Goal: Task Accomplishment & Management: Complete application form

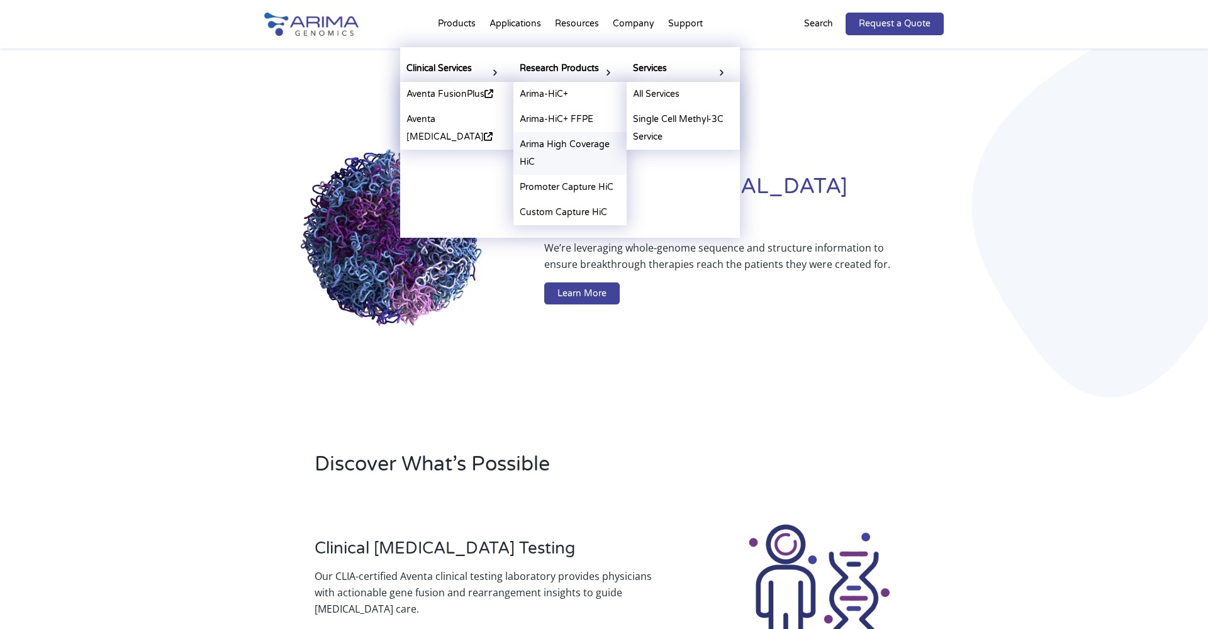
click at [572, 150] on link "Arima High Coverage HiC" at bounding box center [569, 153] width 113 height 43
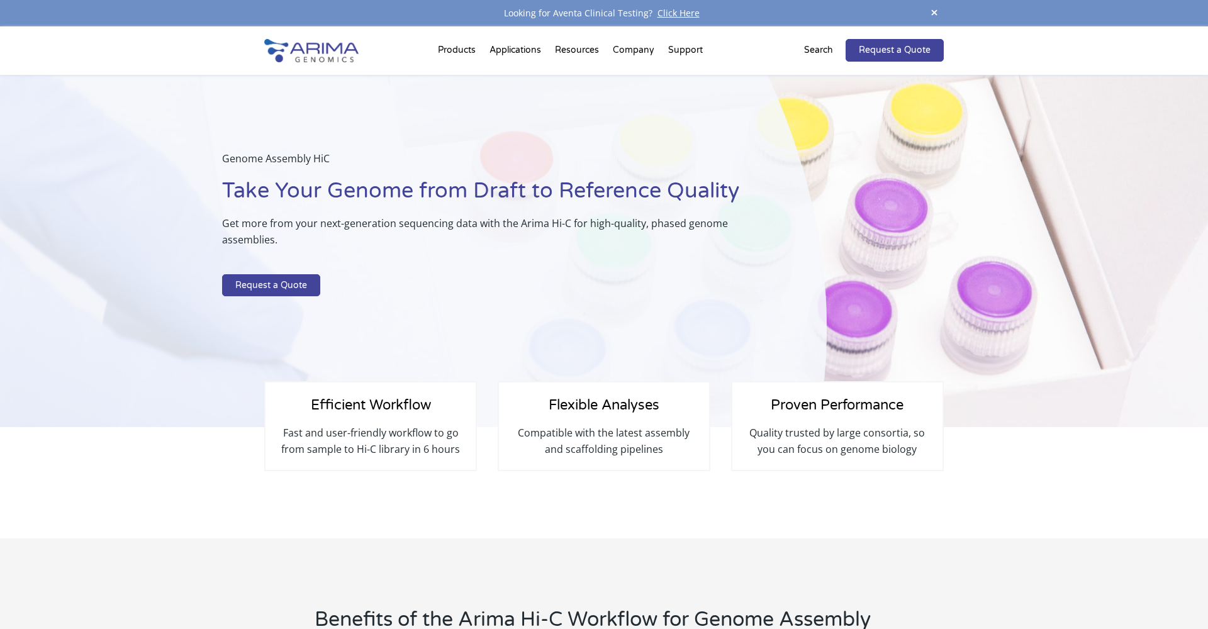
select select "[US_STATE]"
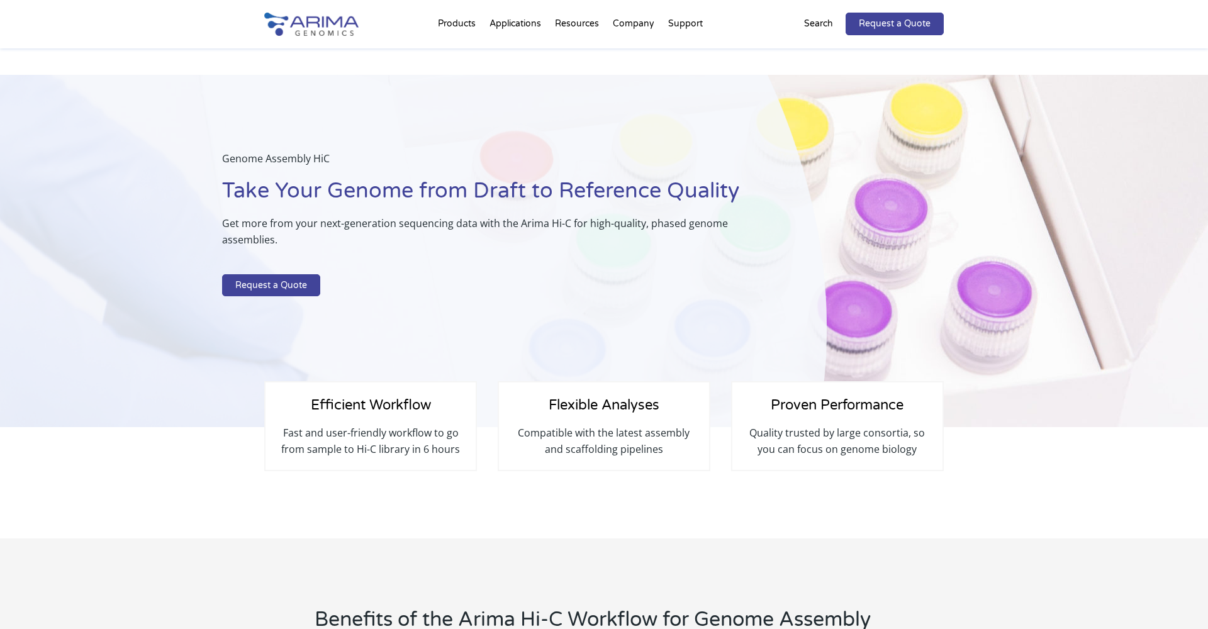
scroll to position [221, 0]
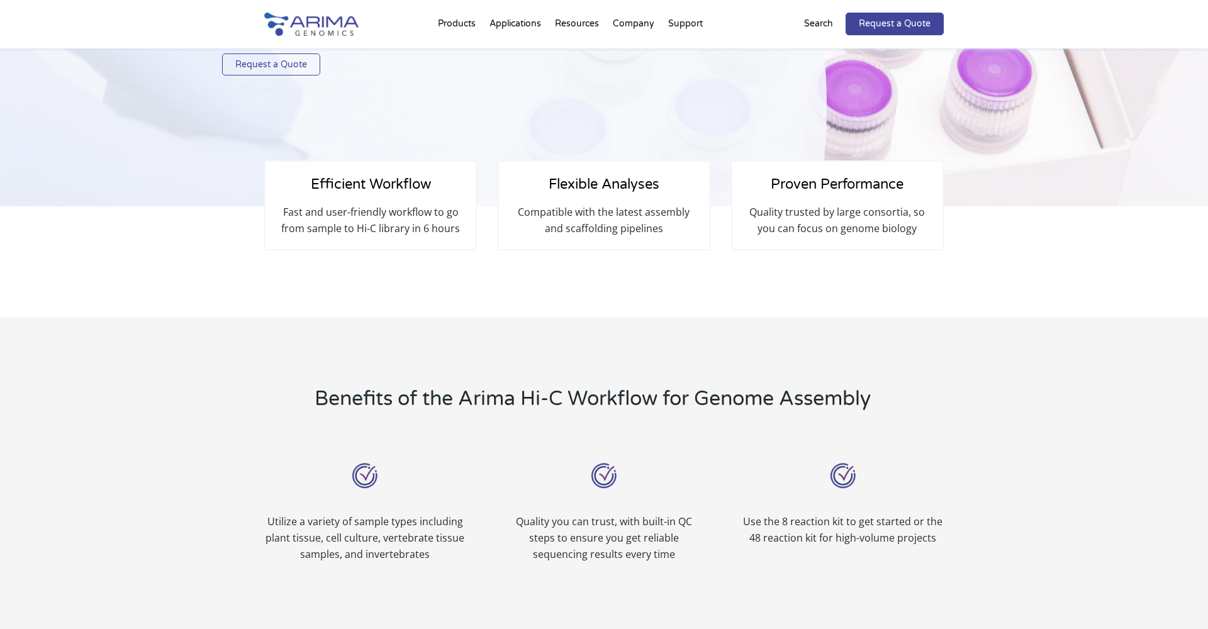
click at [270, 67] on link "Request a Quote" at bounding box center [271, 64] width 98 height 23
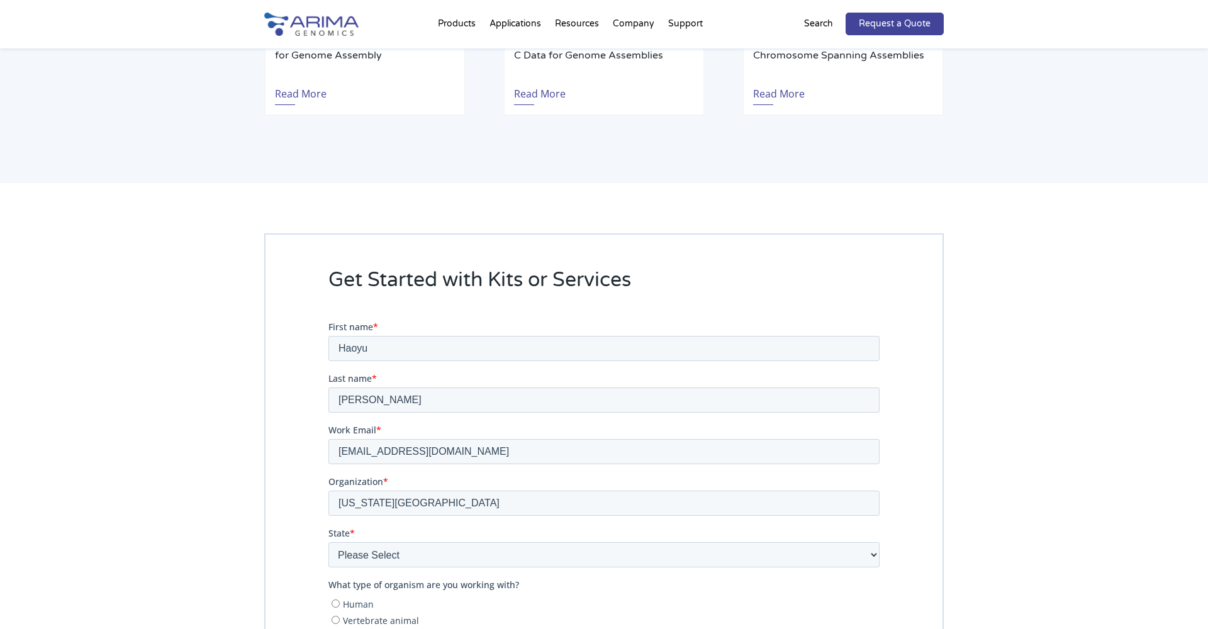
scroll to position [2729, 0]
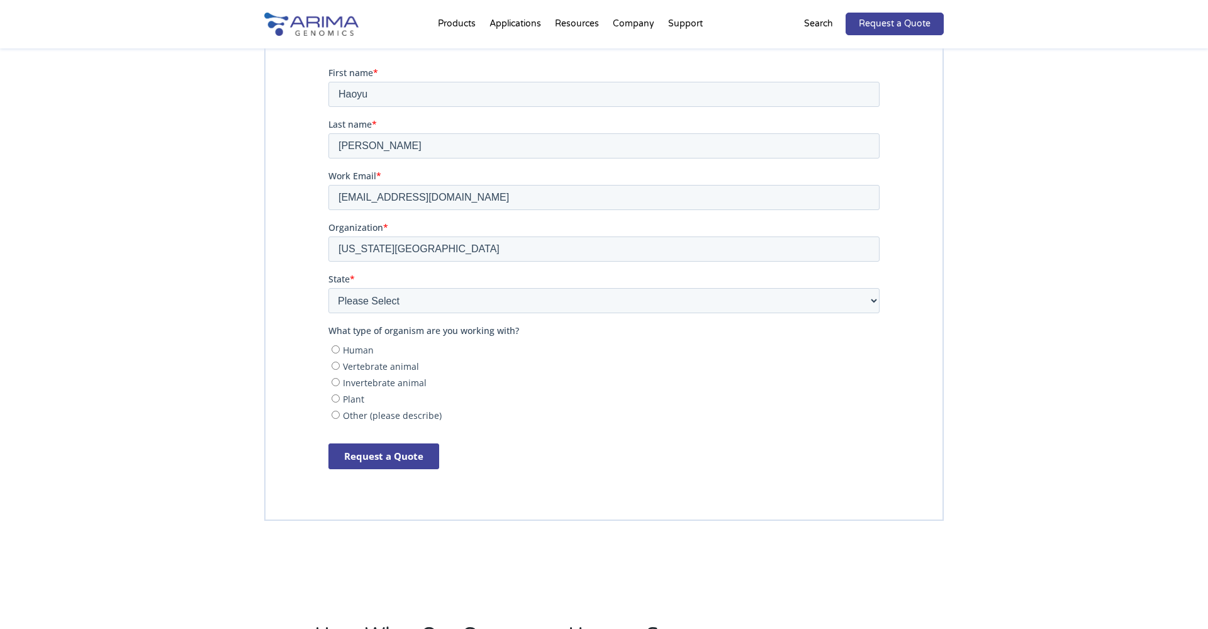
click at [349, 413] on span "Other (please describe)" at bounding box center [392, 415] width 99 height 12
click at [340, 413] on input "Other (please describe)" at bounding box center [335, 414] width 8 height 8
radio input "true"
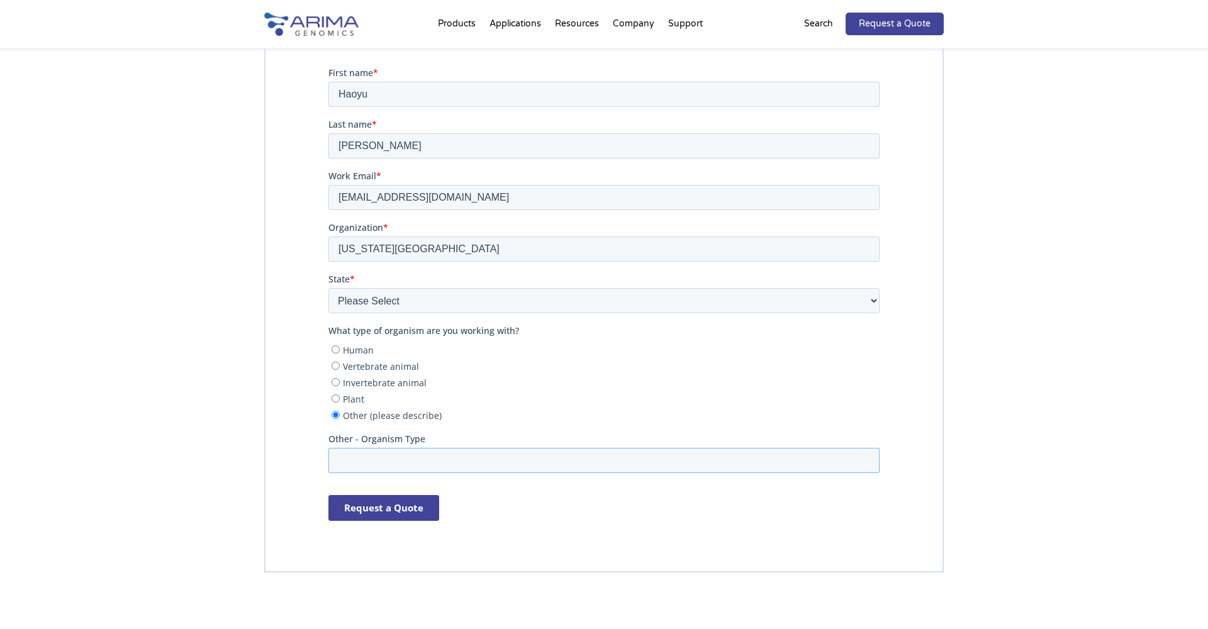
click at [418, 459] on input "Other - Organism Type" at bounding box center [603, 459] width 551 height 25
type input "c ELEGANS"
click at [382, 501] on input "Request a Quote" at bounding box center [383, 507] width 111 height 26
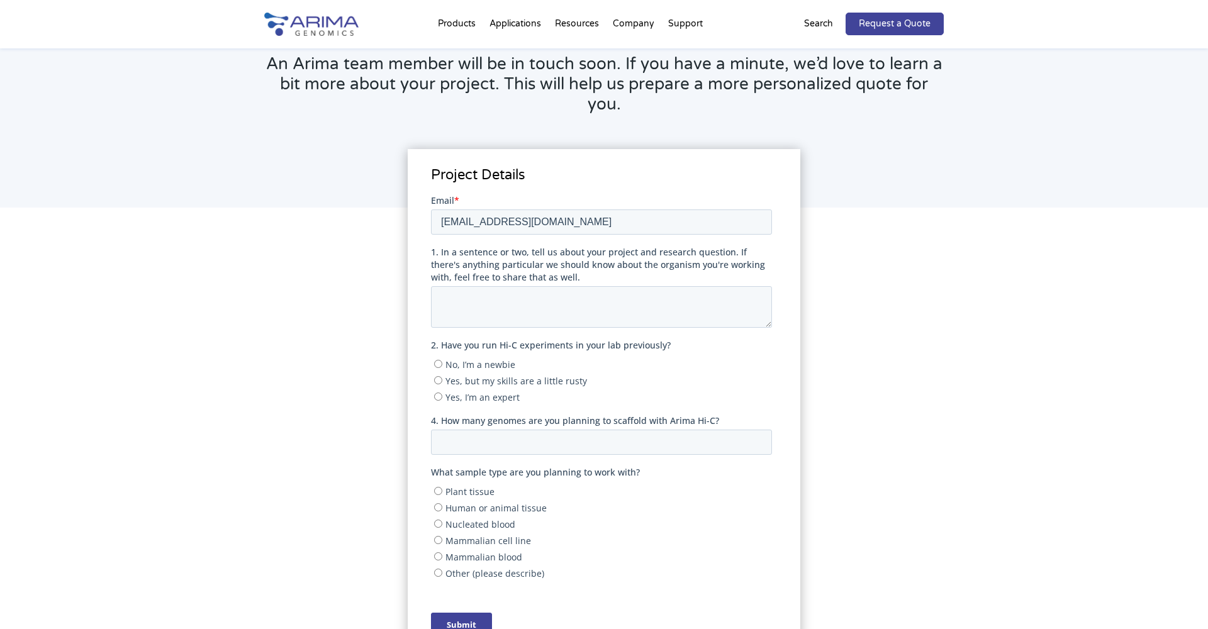
scroll to position [131, 0]
click at [477, 392] on span "Yes, I’m an expert" at bounding box center [482, 395] width 74 height 12
click at [442, 392] on input "Yes, I’m an expert" at bounding box center [437, 394] width 8 height 8
radio input "true"
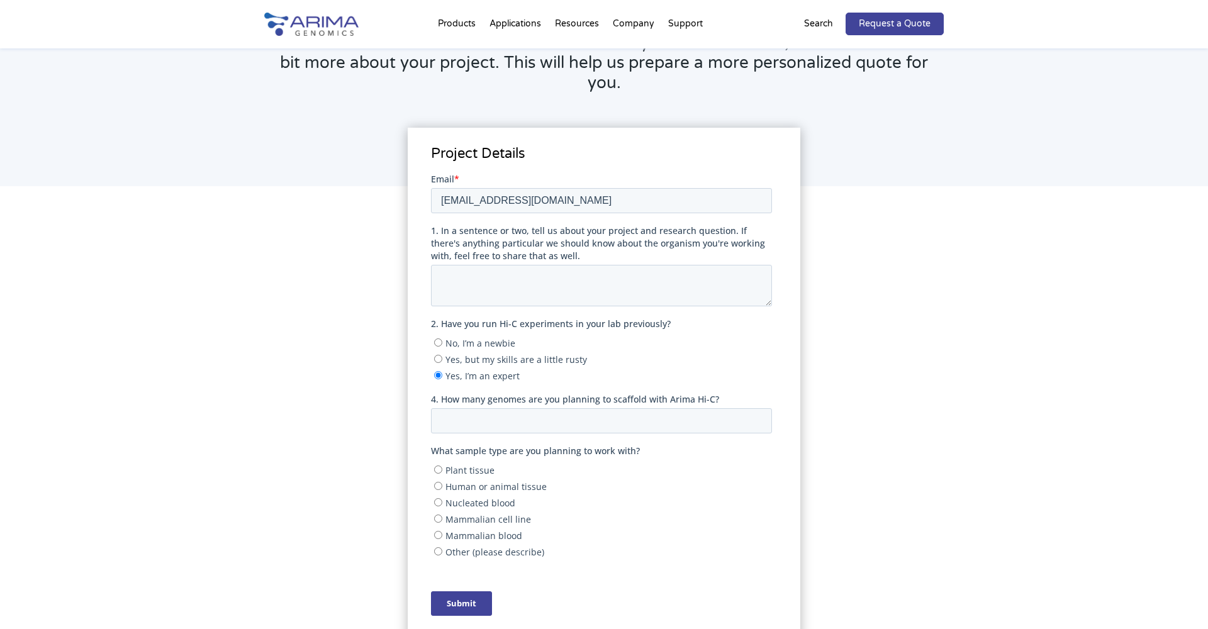
scroll to position [153, 0]
click at [689, 425] on input "4. How many genomes are you planning to scaffold with Arima Hi-C?" at bounding box center [600, 417] width 341 height 25
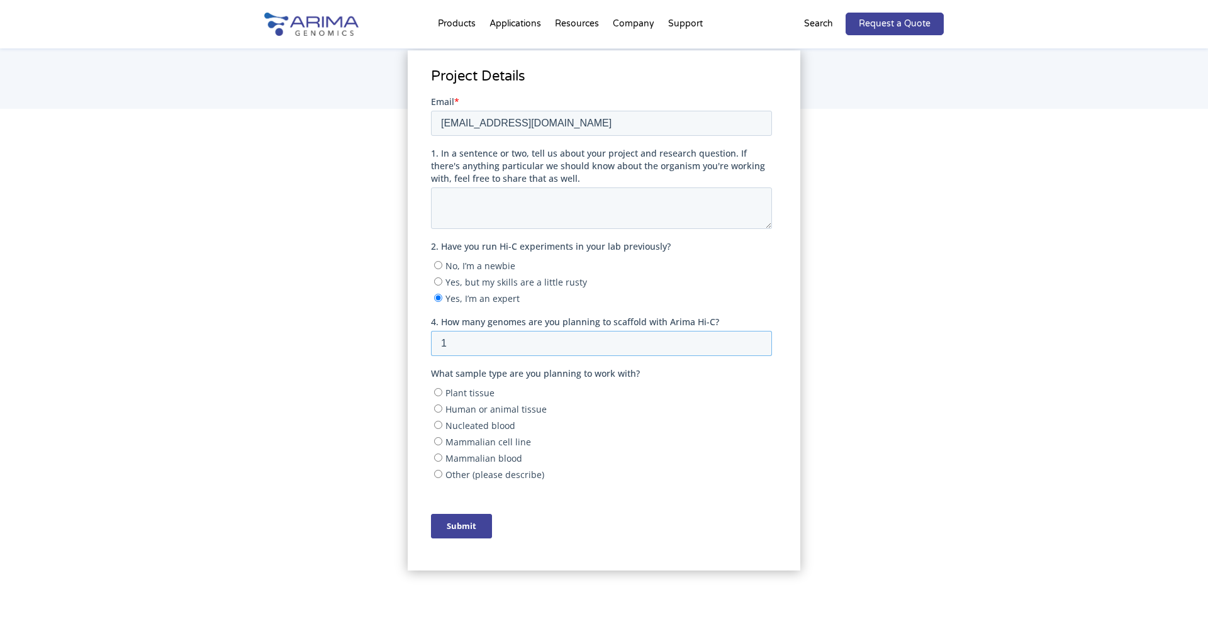
scroll to position [223, 0]
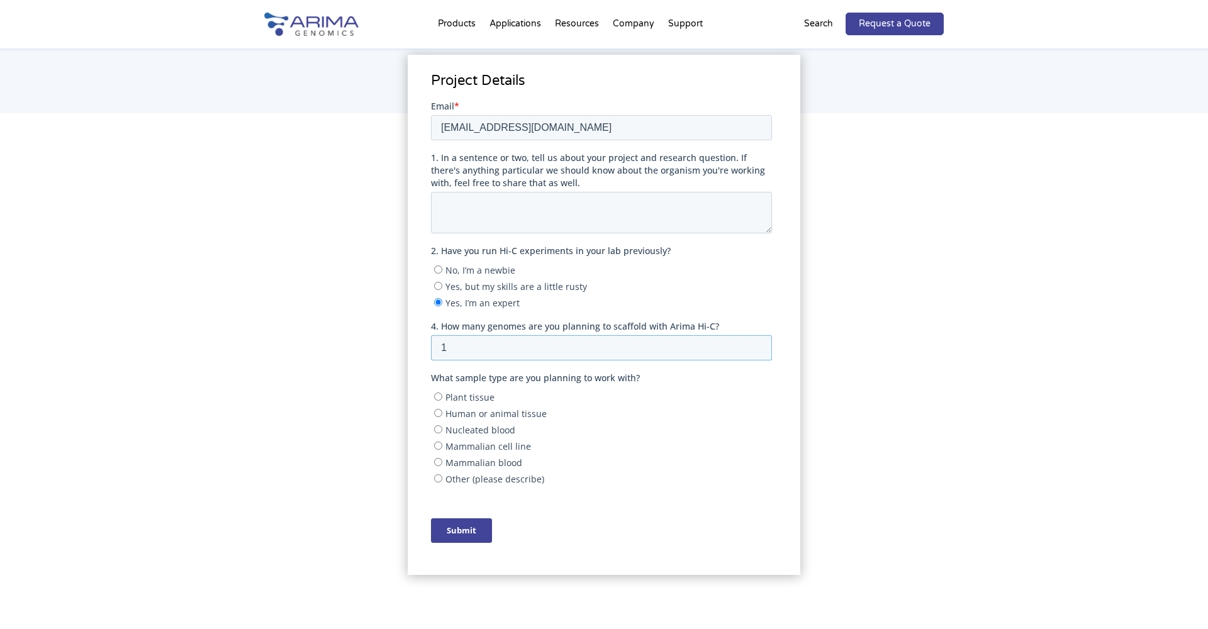
type input "1"
click at [618, 206] on textarea "1. In a sentence or two, tell us about your project and research question. If t…" at bounding box center [600, 212] width 341 height 42
click at [557, 218] on textarea "c ELEGANS is the species without CTCF, we found the fountain in the C elegans w…" at bounding box center [600, 212] width 341 height 42
click at [560, 222] on textarea "c ELEGANS is the species without CTCF, we found the fountain in the C elegans w…" at bounding box center [600, 212] width 341 height 42
click at [619, 218] on textarea "c ELEGANS is the species without CTCF, we found the fountain in the C elegans w…" at bounding box center [600, 212] width 341 height 42
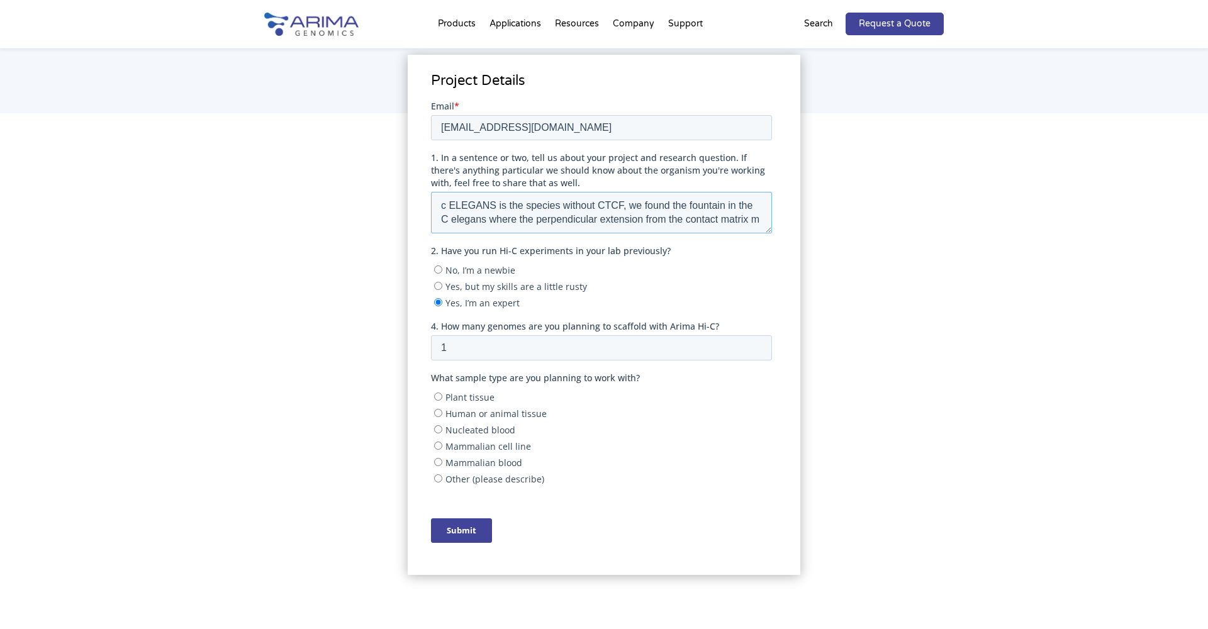
scroll to position [6, 0]
type textarea "c ELEGANS is the species without CTCF, we found the fountain in the C elegans w…"
click at [508, 476] on span "Other (please describe)" at bounding box center [494, 478] width 99 height 12
click at [442, 476] on input "Other (please describe)" at bounding box center [437, 478] width 8 height 8
radio input "true"
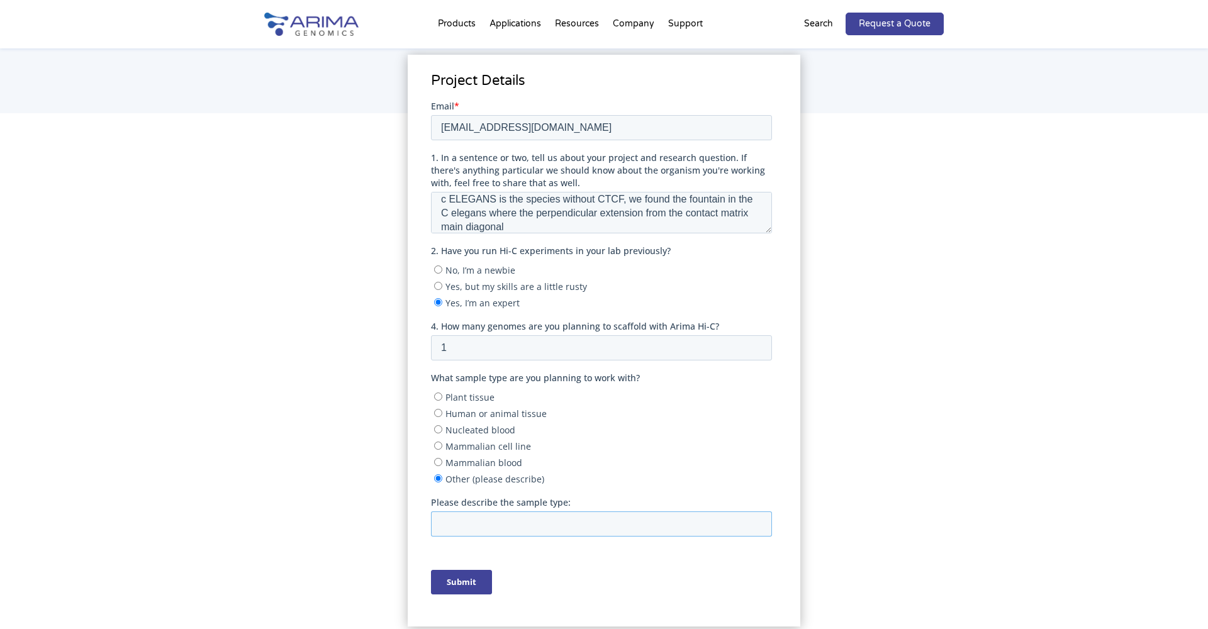
click at [491, 518] on input "Please describe the sample type:" at bounding box center [600, 523] width 341 height 25
type input "C elegans"
click at [469, 579] on input "Submit" at bounding box center [460, 581] width 61 height 25
